Goal: Find specific page/section: Find specific page/section

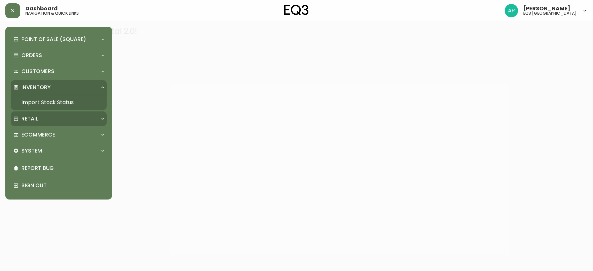
click at [50, 121] on div "Retail" at bounding box center [55, 118] width 84 height 7
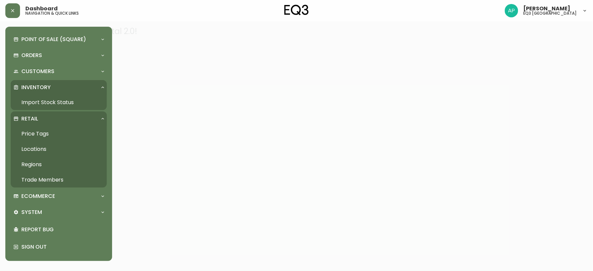
click at [55, 174] on link "Trade Members" at bounding box center [59, 179] width 96 height 15
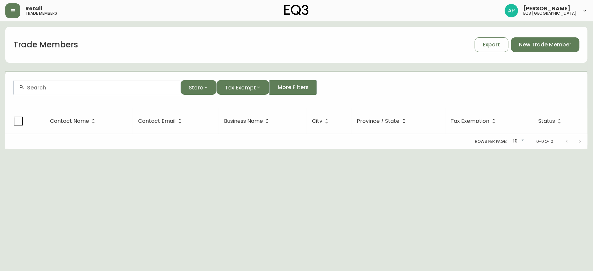
click at [59, 85] on input "text" at bounding box center [101, 87] width 148 height 6
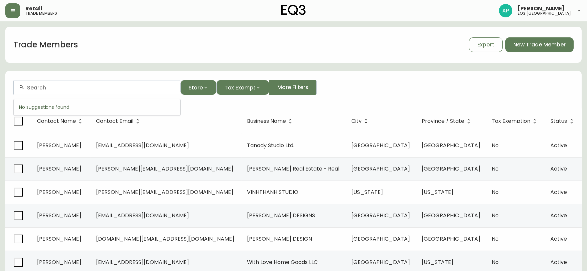
paste input "[PERSON_NAME]"
click at [74, 122] on span "[PERSON_NAME]" at bounding box center [89, 123] width 44 height 8
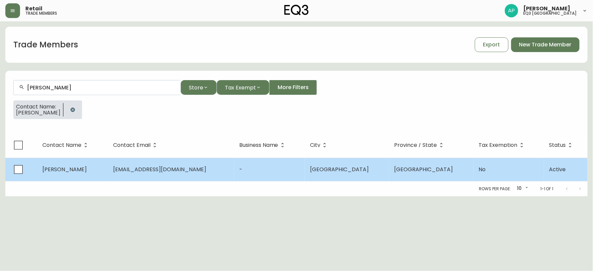
type input "[PERSON_NAME]"
click at [338, 170] on td "[GEOGRAPHIC_DATA]" at bounding box center [346, 169] width 84 height 23
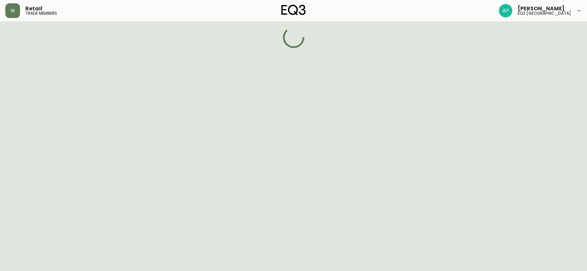
select select "QC"
select select "CA"
select select "CA_FR"
select select "false"
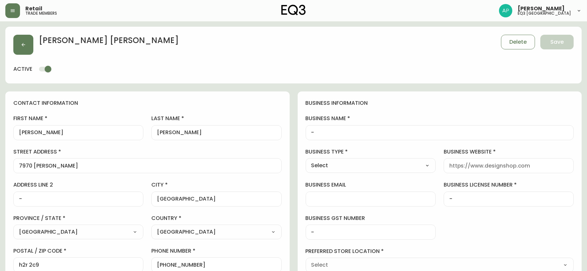
type input "EQ3 [GEOGRAPHIC_DATA] - [GEOGRAPHIC_DATA]"
select select "cjw10z96t00cw6gs04aeyfqxf"
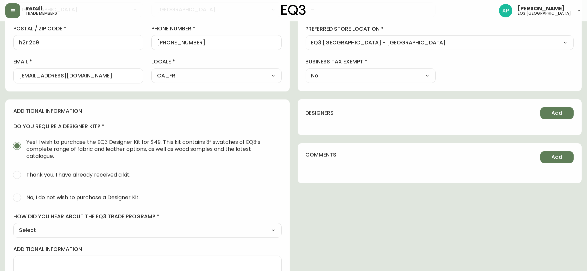
scroll to position [257, 0]
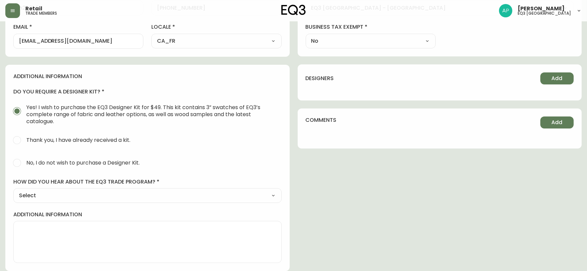
drag, startPoint x: 192, startPoint y: 50, endPoint x: 191, endPoint y: 56, distance: 6.0
drag, startPoint x: 191, startPoint y: 56, endPoint x: 152, endPoint y: 75, distance: 43.5
click at [152, 75] on h4 "additional information" at bounding box center [147, 76] width 268 height 7
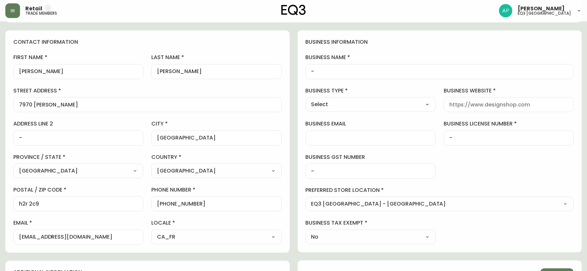
scroll to position [74, 0]
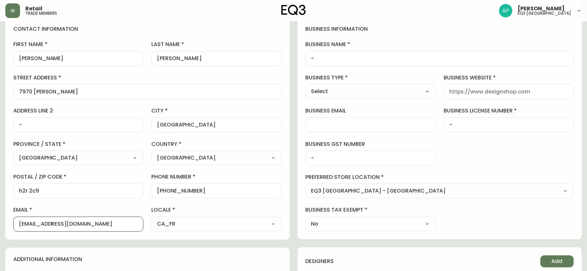
drag, startPoint x: 122, startPoint y: 224, endPoint x: 0, endPoint y: 217, distance: 122.3
click at [0, 217] on main "[PERSON_NAME] Save active contact information first name [PERSON_NAME] last nam…" at bounding box center [293, 200] width 587 height 506
click at [218, 239] on div "contact information first name [PERSON_NAME] last name [PERSON_NAME][GEOGRAPHIC…" at bounding box center [147, 128] width 284 height 222
